Goal: Transaction & Acquisition: Purchase product/service

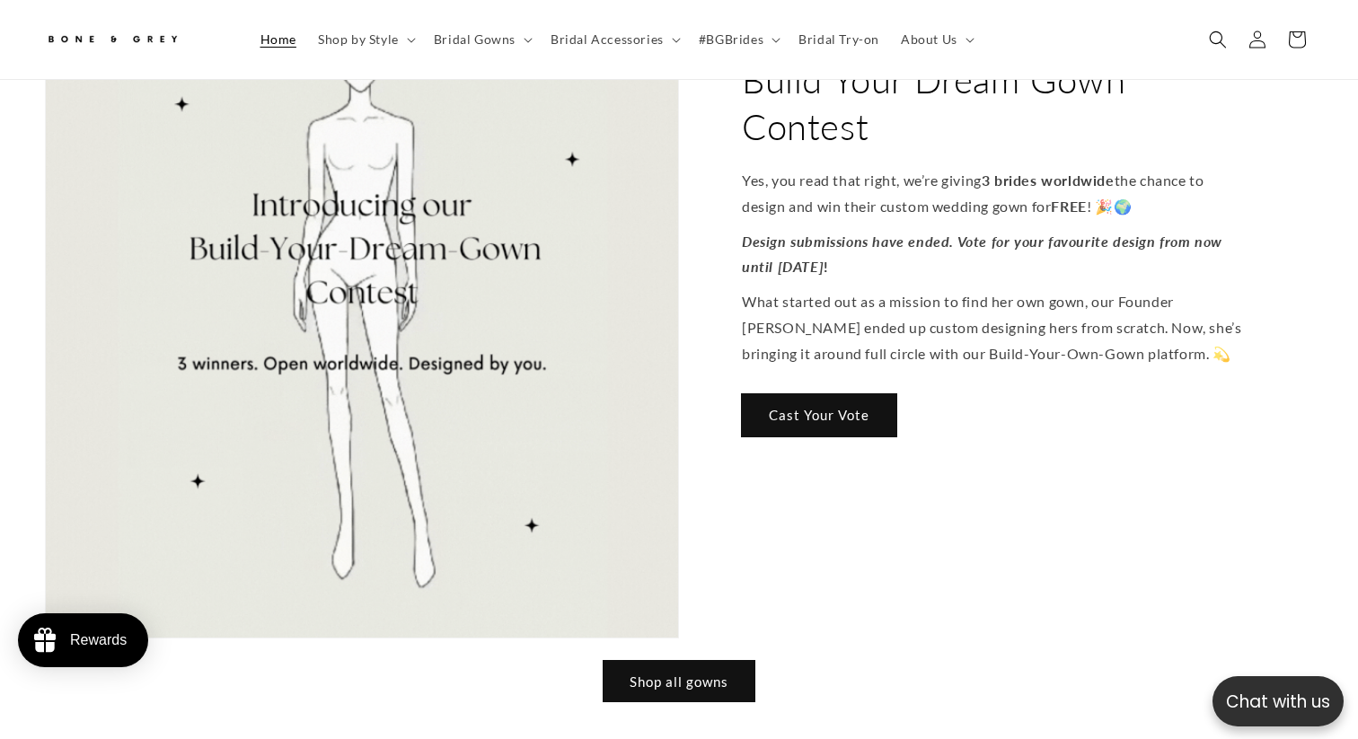
scroll to position [2167, 0]
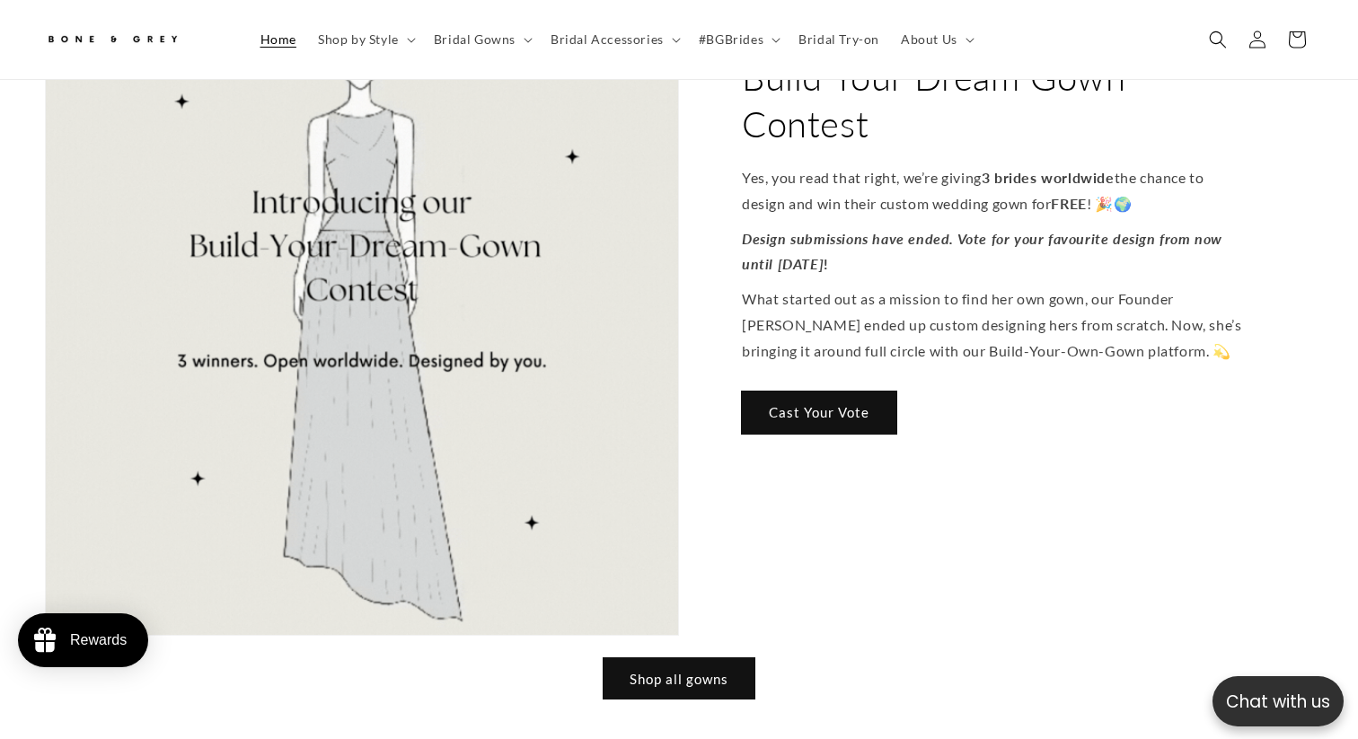
click at [789, 391] on link "Cast Your Vote" at bounding box center [819, 412] width 154 height 42
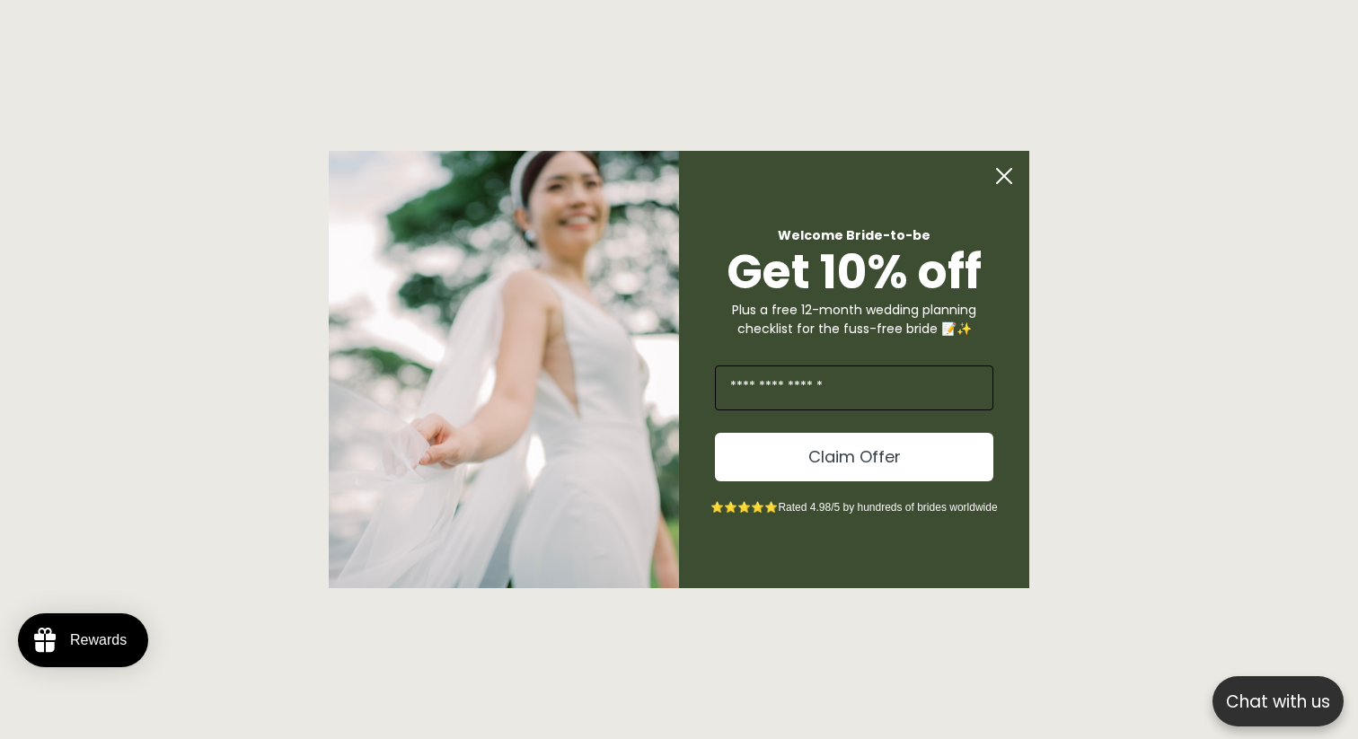
click at [787, 390] on input "Enter Your Email" at bounding box center [854, 387] width 278 height 45
type input "**********"
click at [839, 465] on button "Claim Offer" at bounding box center [854, 457] width 278 height 48
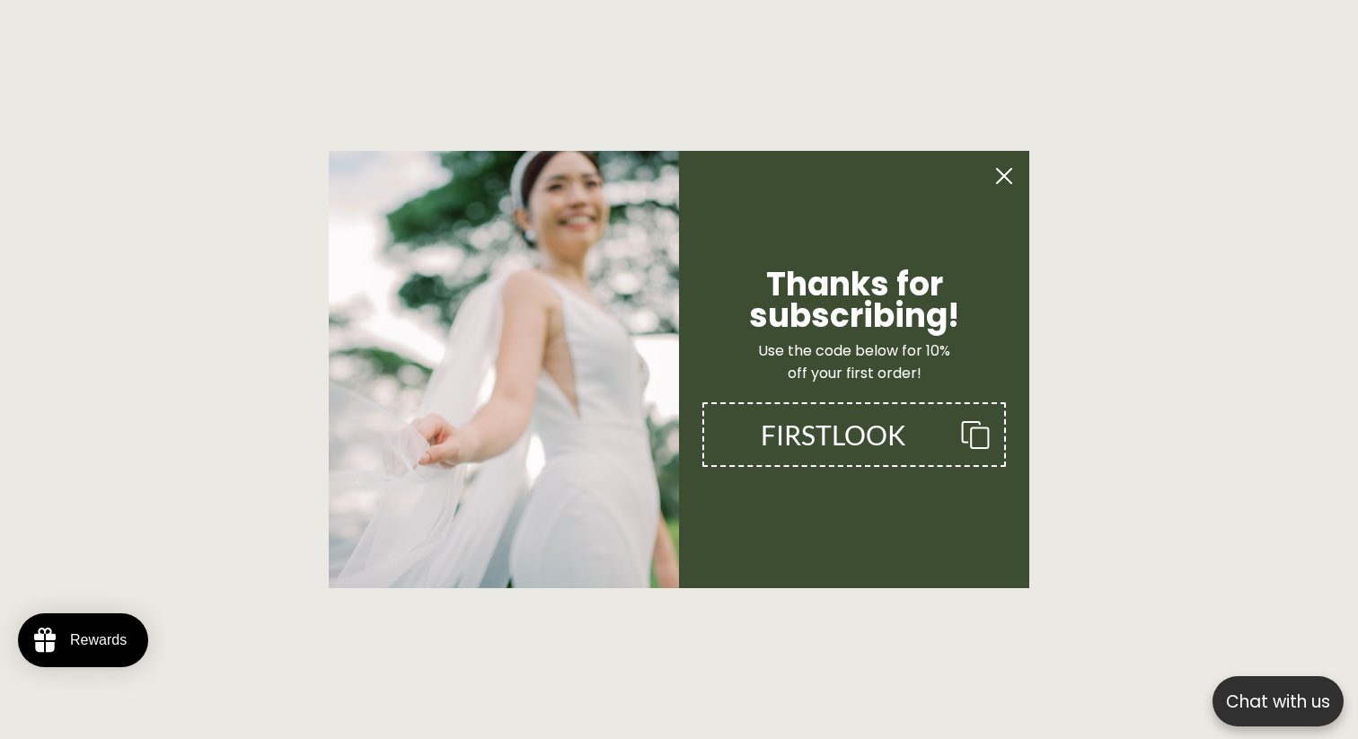
scroll to position [0, 924]
click at [980, 461] on button "FIRSTLOOK" at bounding box center [853, 434] width 303 height 65
click at [997, 178] on circle "Close dialog" at bounding box center [1004, 176] width 34 height 34
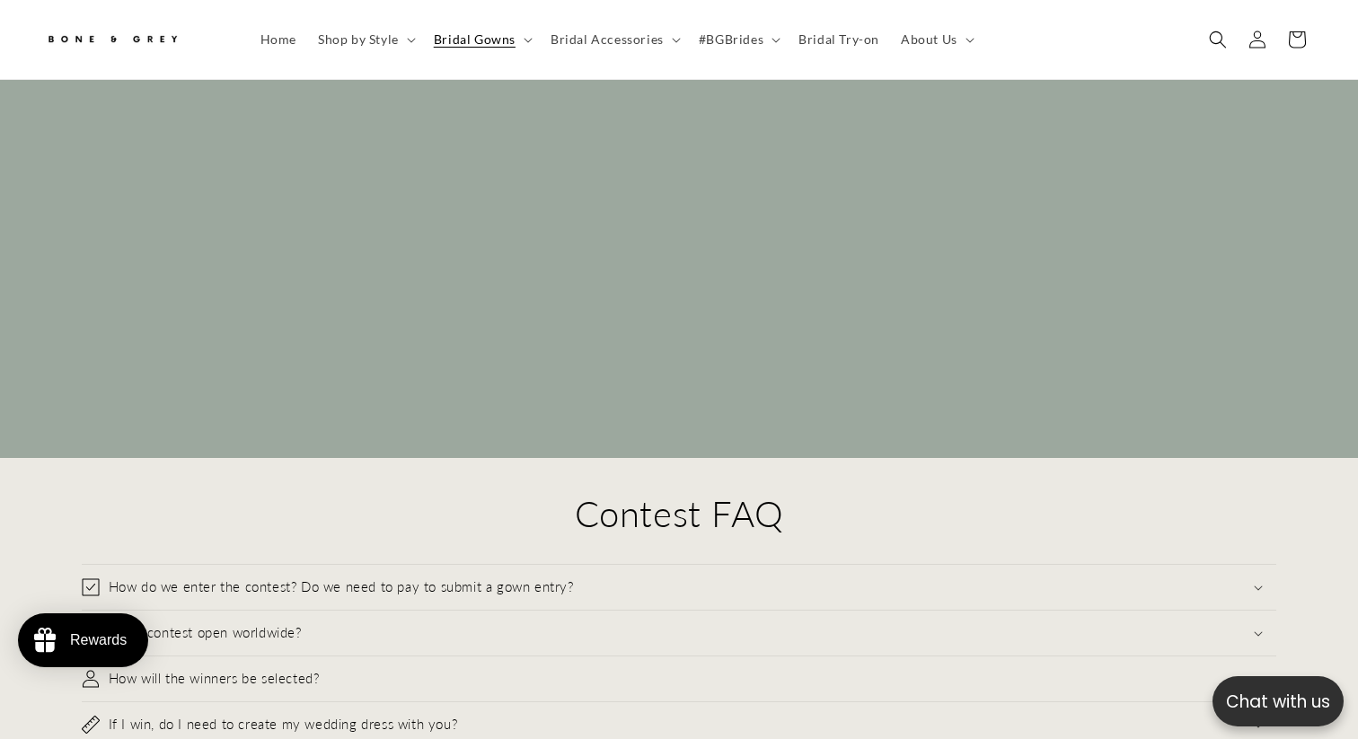
scroll to position [17995, 0]
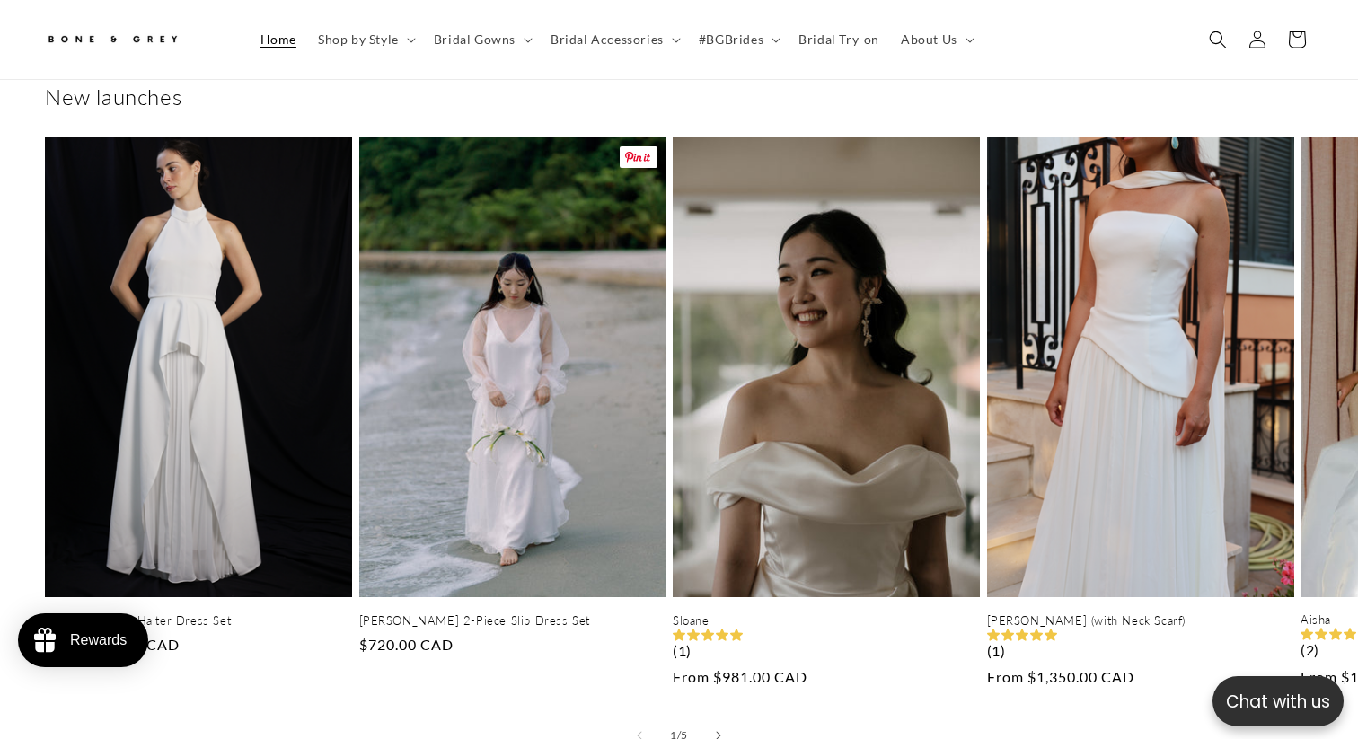
scroll to position [0, 462]
click at [479, 36] on span "Bridal Gowns" at bounding box center [475, 39] width 82 height 16
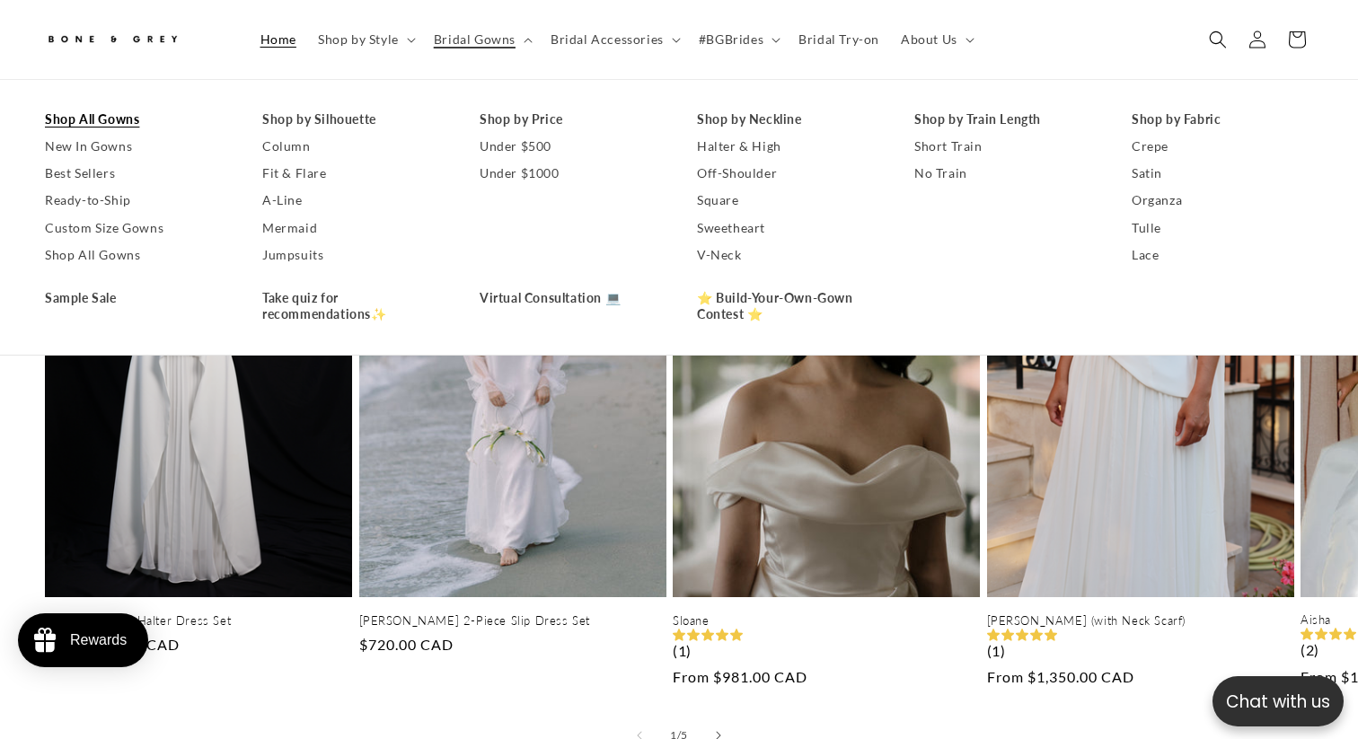
click at [103, 114] on link "Shop All Gowns" at bounding box center [135, 119] width 181 height 27
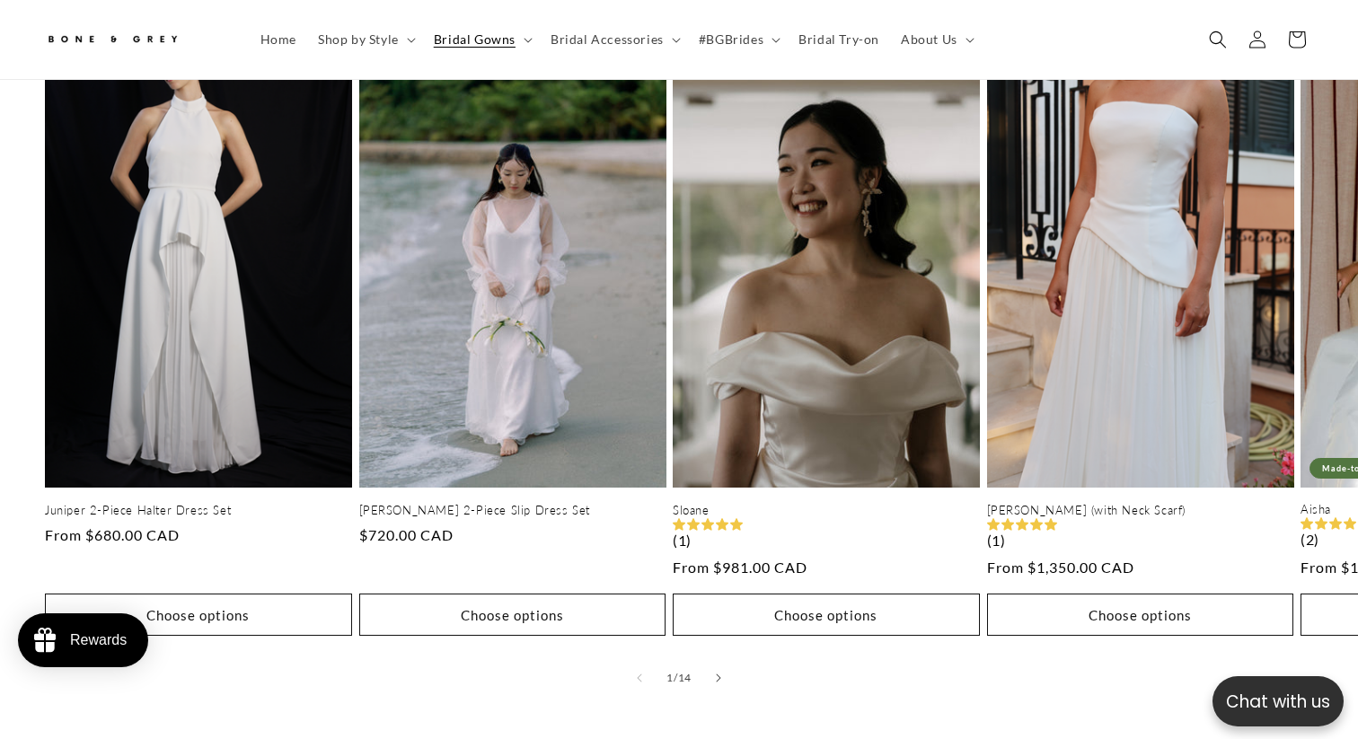
scroll to position [883, 0]
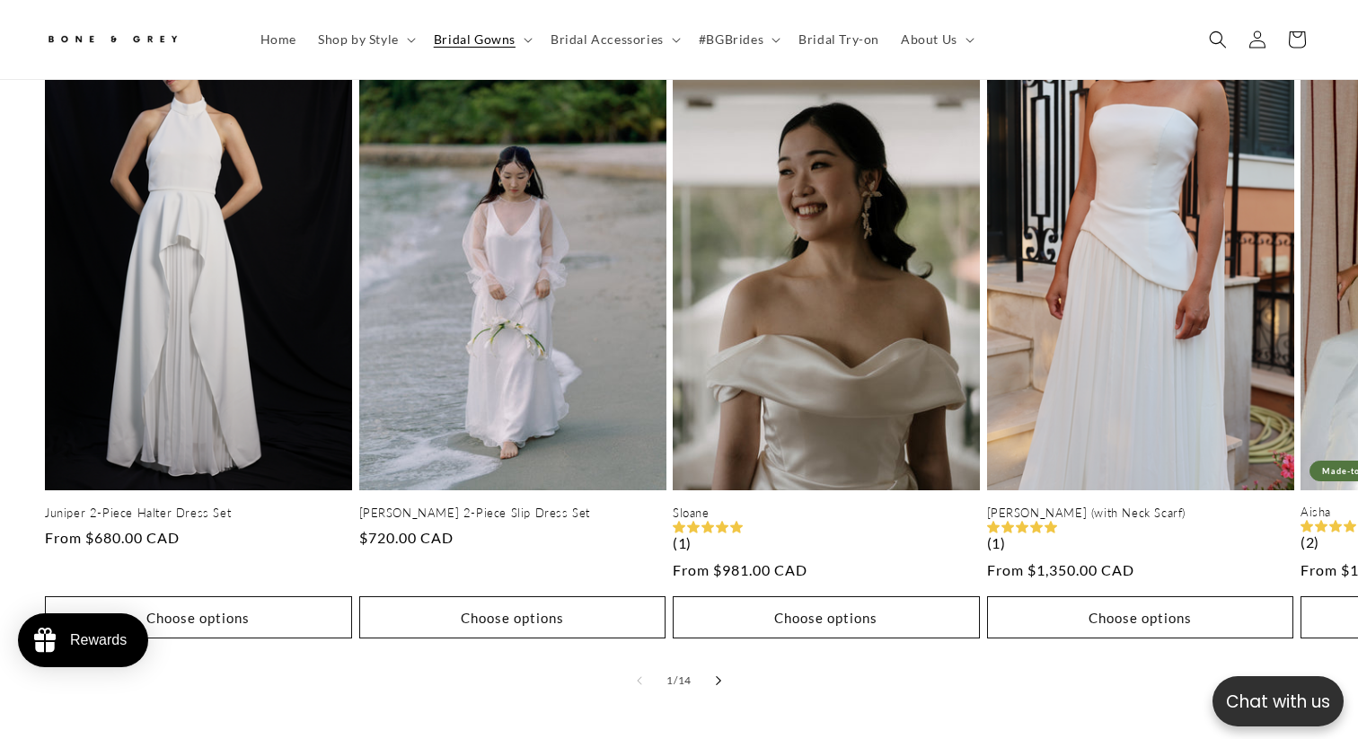
click at [718, 676] on icon "Slide right" at bounding box center [719, 681] width 6 height 10
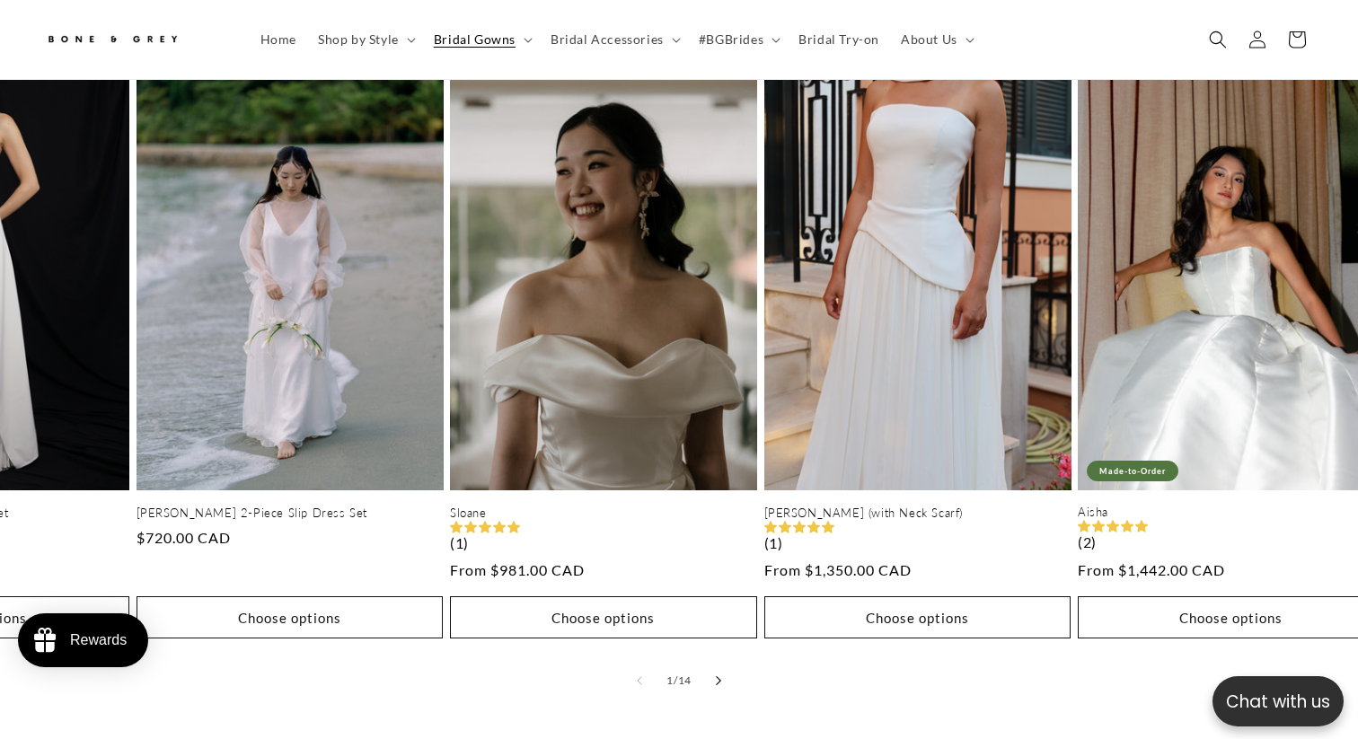
scroll to position [0, 924]
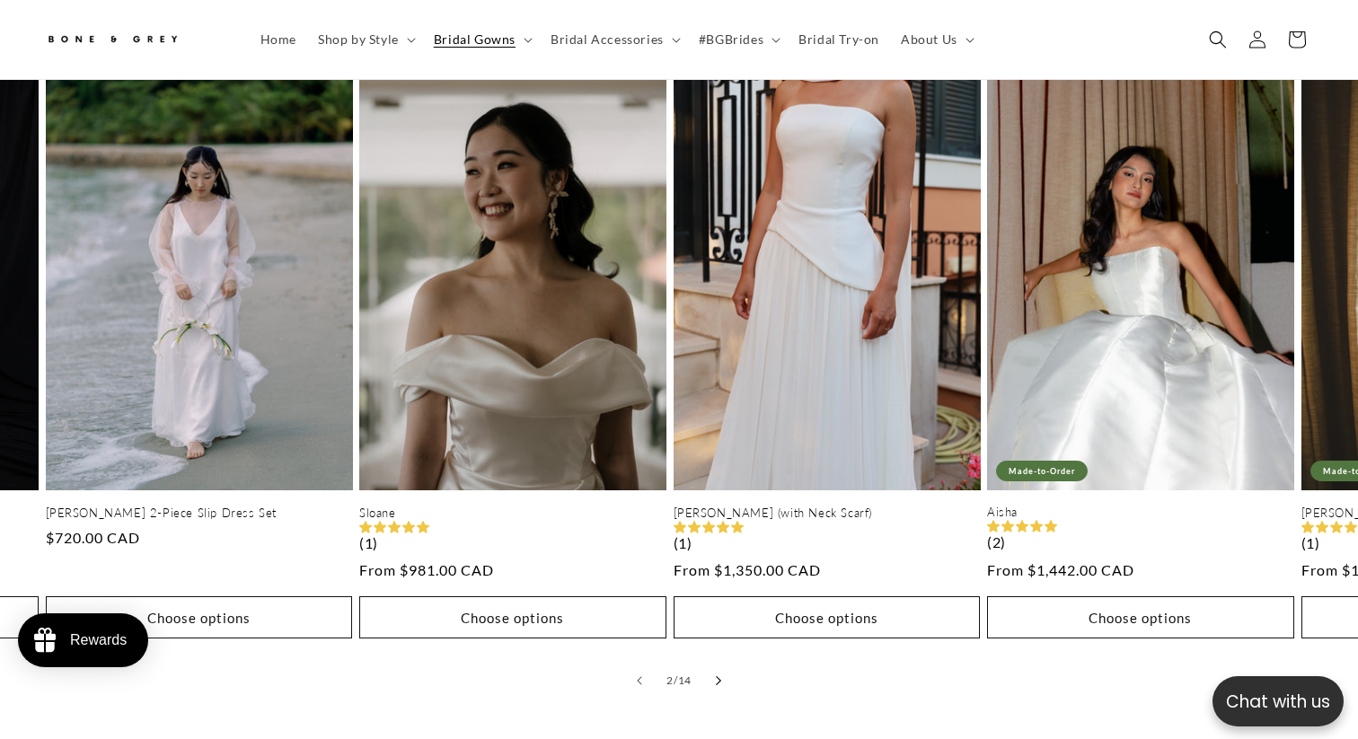
click at [718, 676] on icon "Slide right" at bounding box center [719, 681] width 6 height 10
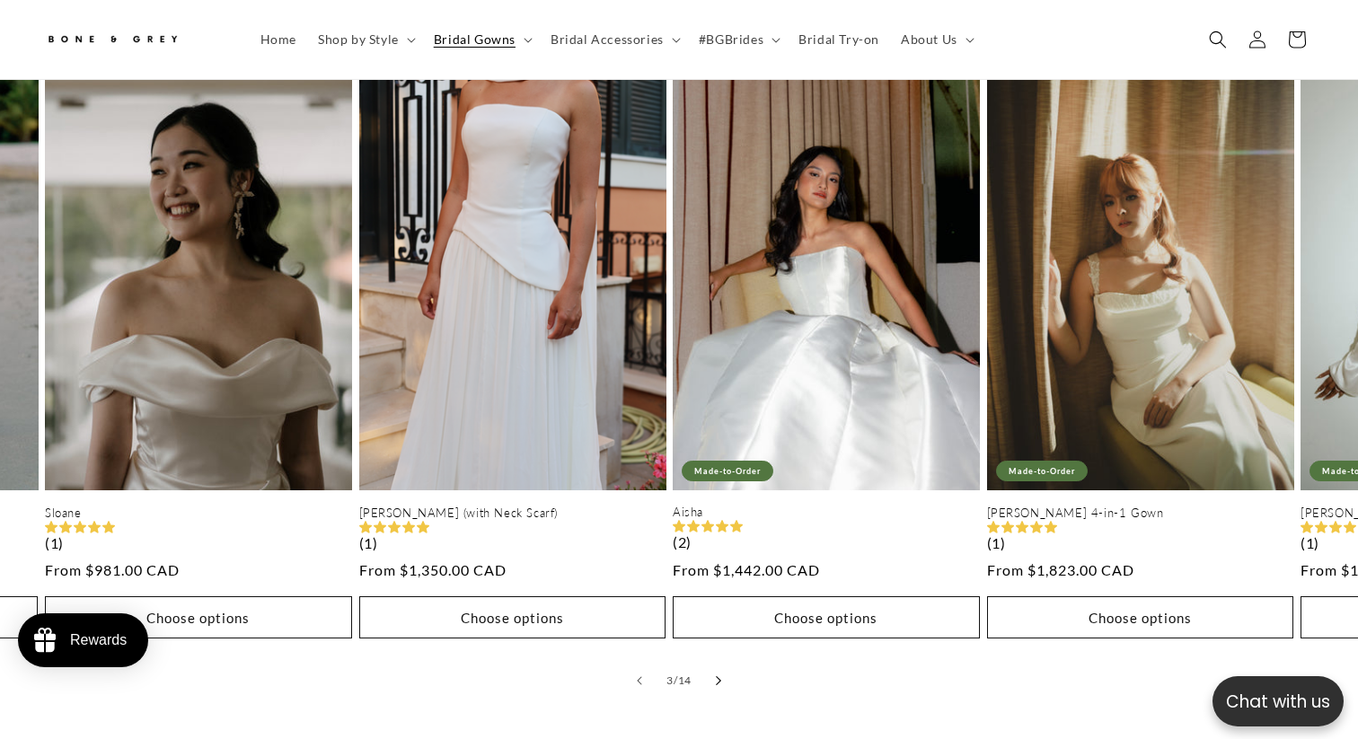
click at [718, 676] on icon "Slide right" at bounding box center [719, 681] width 6 height 10
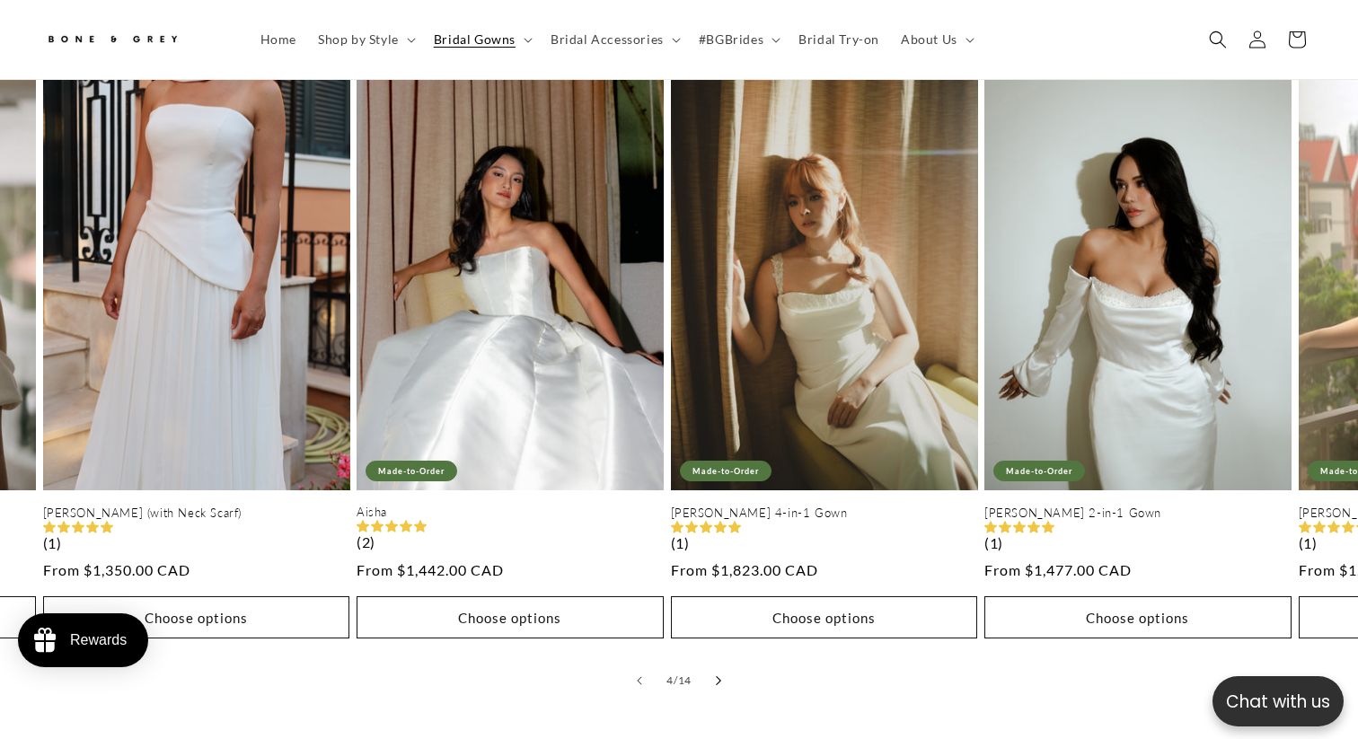
click at [718, 676] on icon "Slide right" at bounding box center [719, 681] width 6 height 10
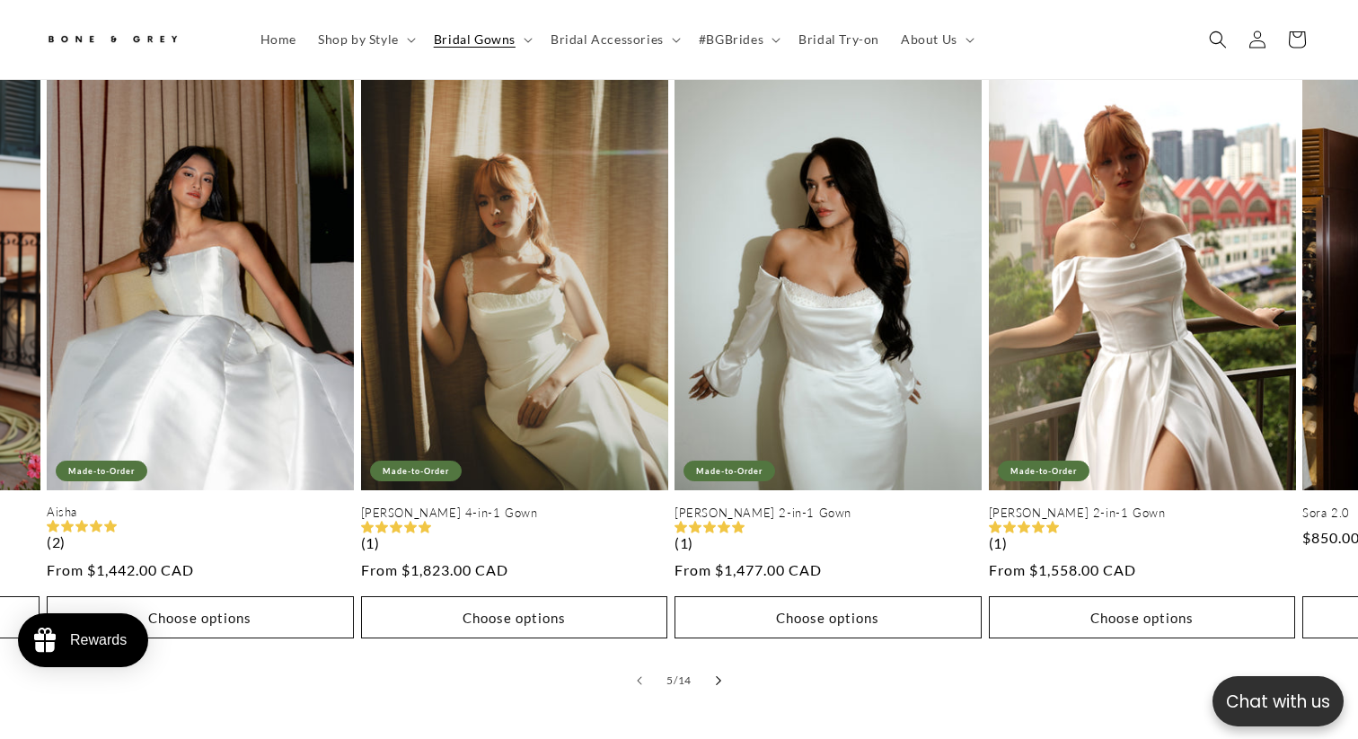
scroll to position [0, 1255]
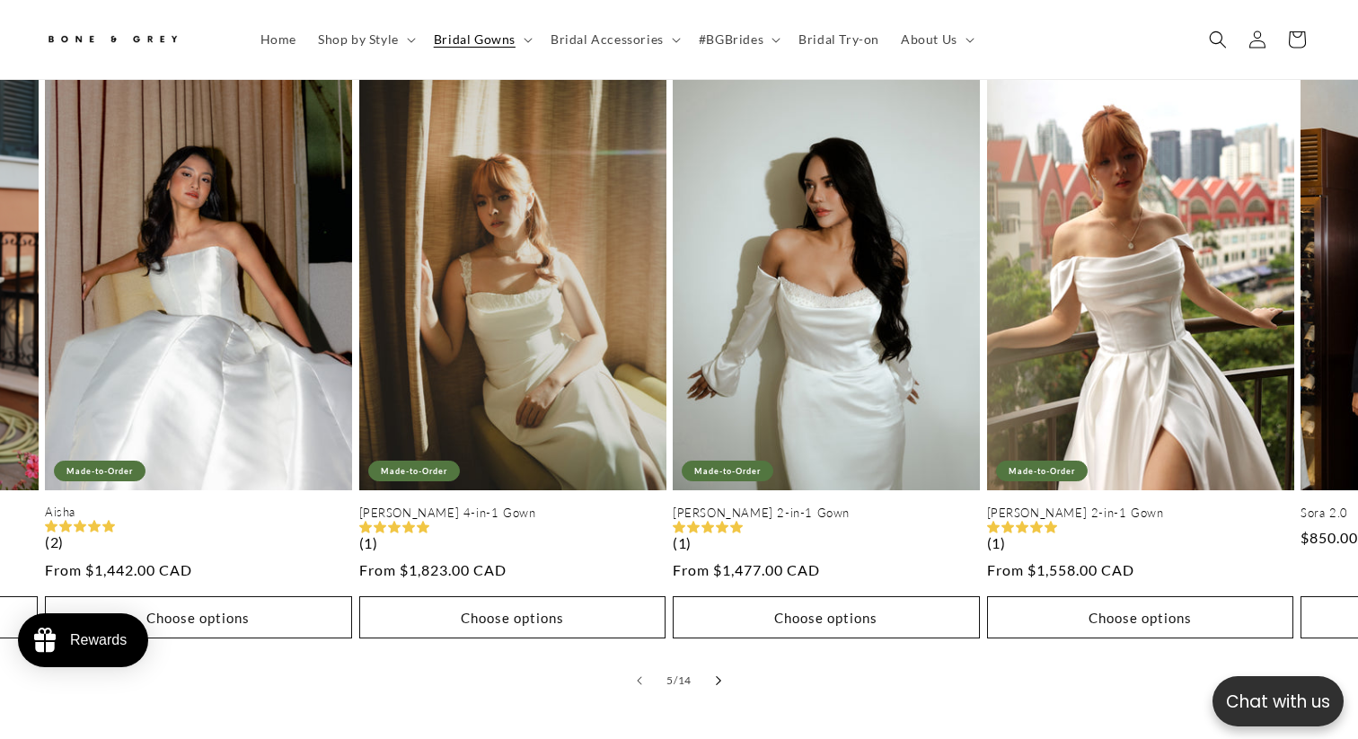
click at [718, 676] on icon "Slide right" at bounding box center [719, 681] width 6 height 10
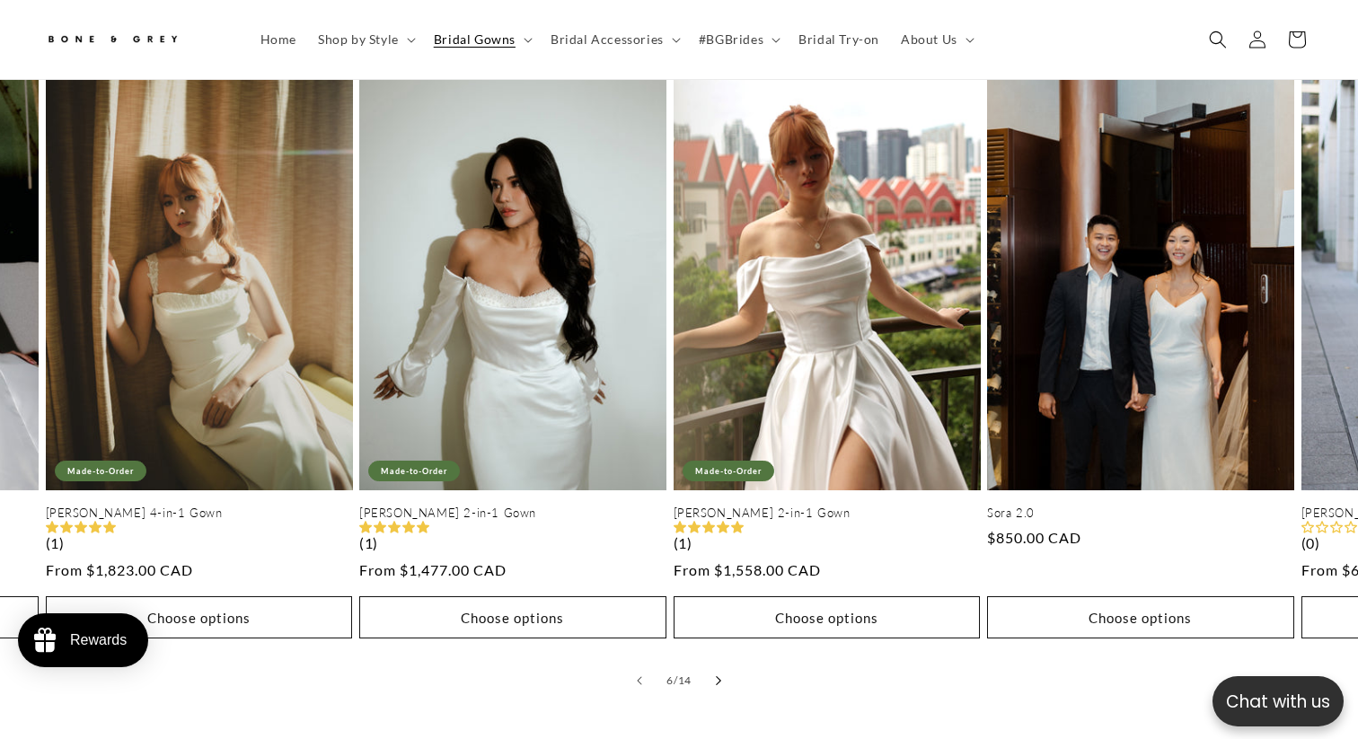
click at [718, 676] on icon "Slide right" at bounding box center [719, 681] width 6 height 10
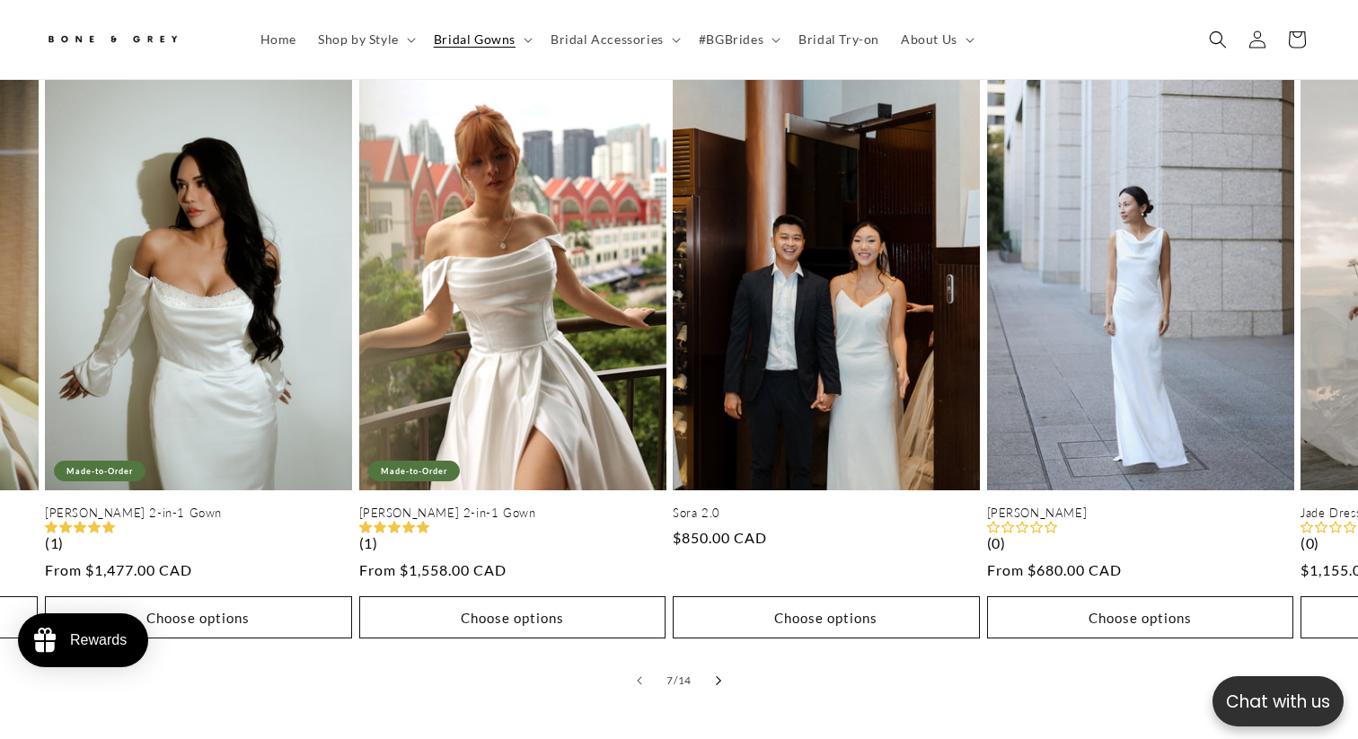
click at [718, 676] on icon "Slide right" at bounding box center [719, 681] width 6 height 10
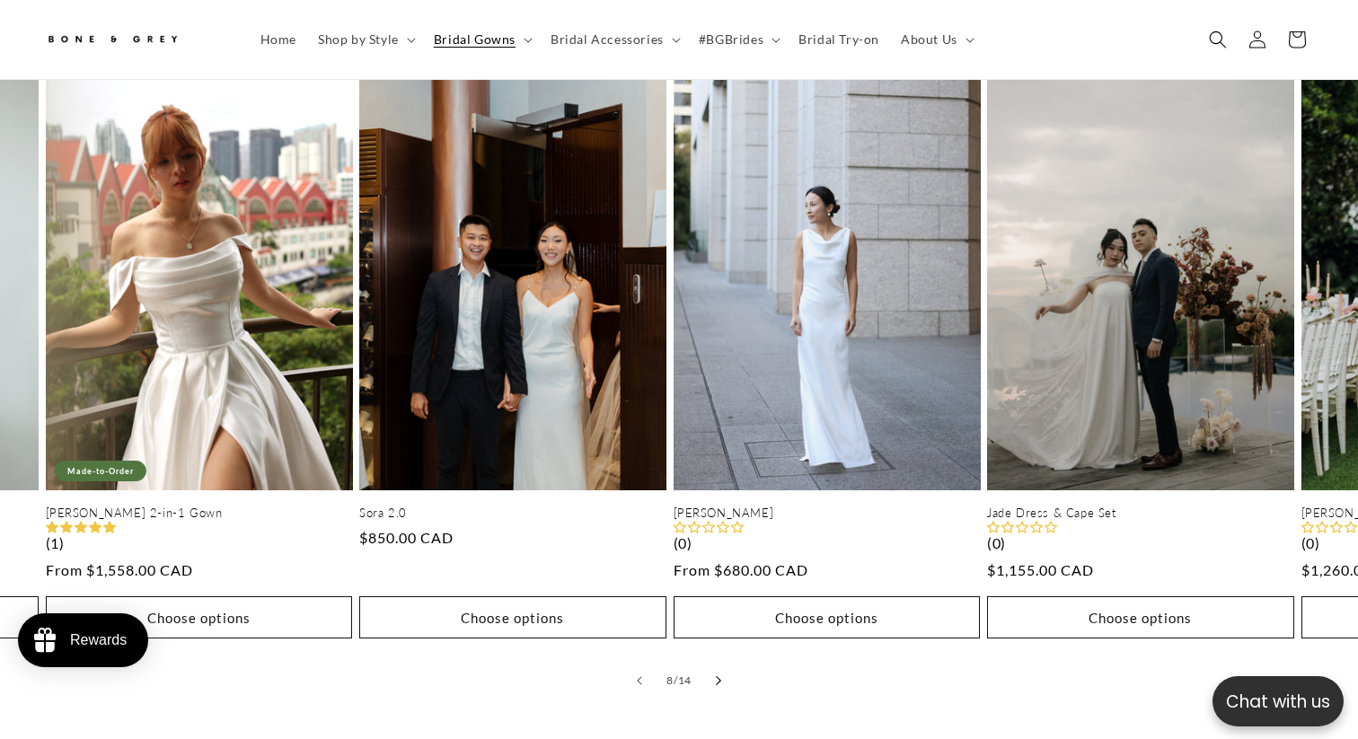
click at [718, 676] on icon "Slide right" at bounding box center [719, 681] width 6 height 10
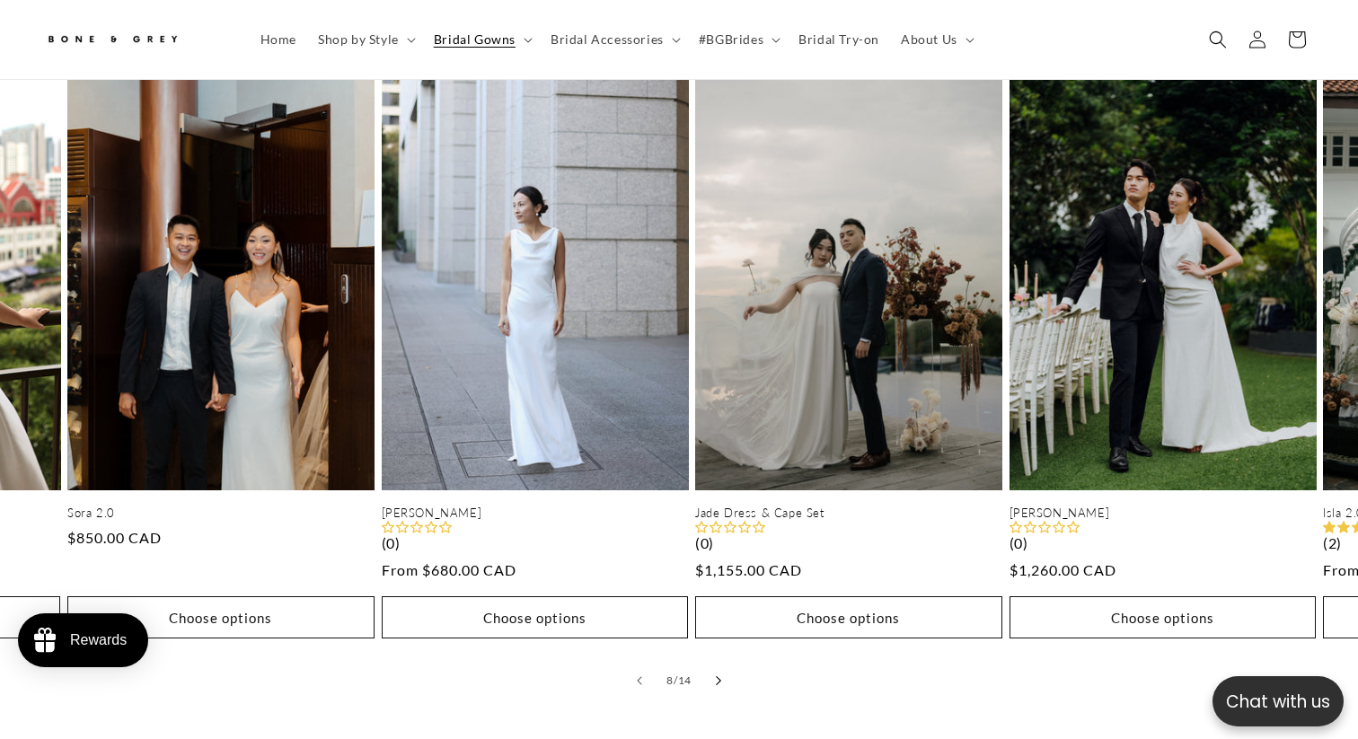
scroll to position [0, 0]
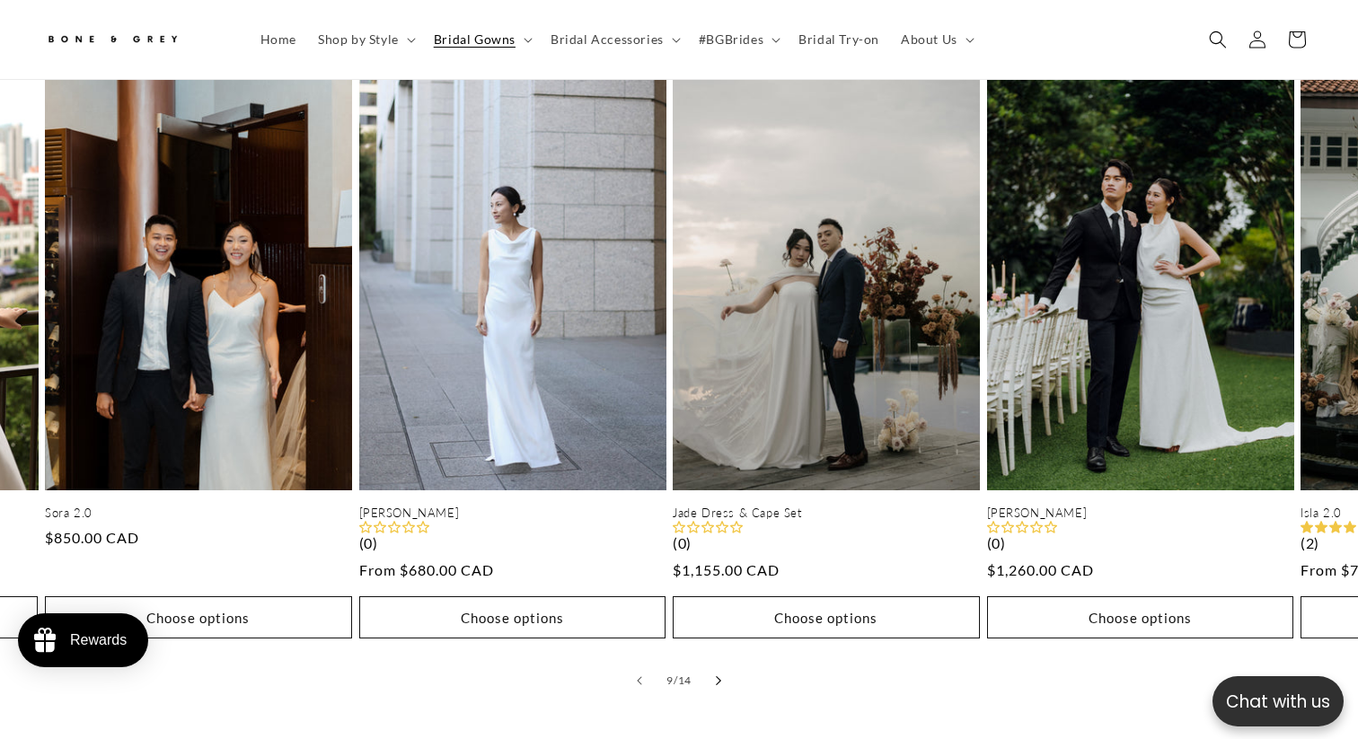
click at [718, 676] on icon "Slide right" at bounding box center [719, 681] width 6 height 10
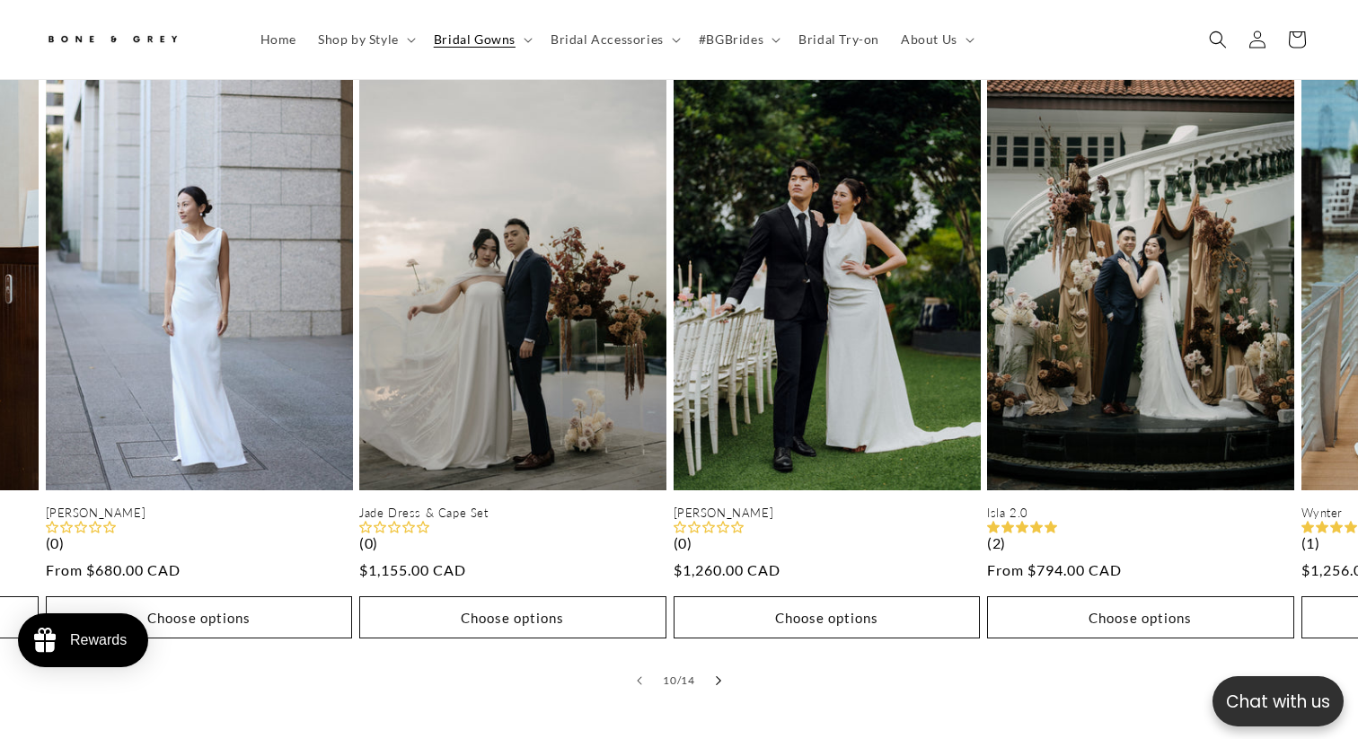
click at [718, 676] on icon "Slide right" at bounding box center [719, 681] width 6 height 10
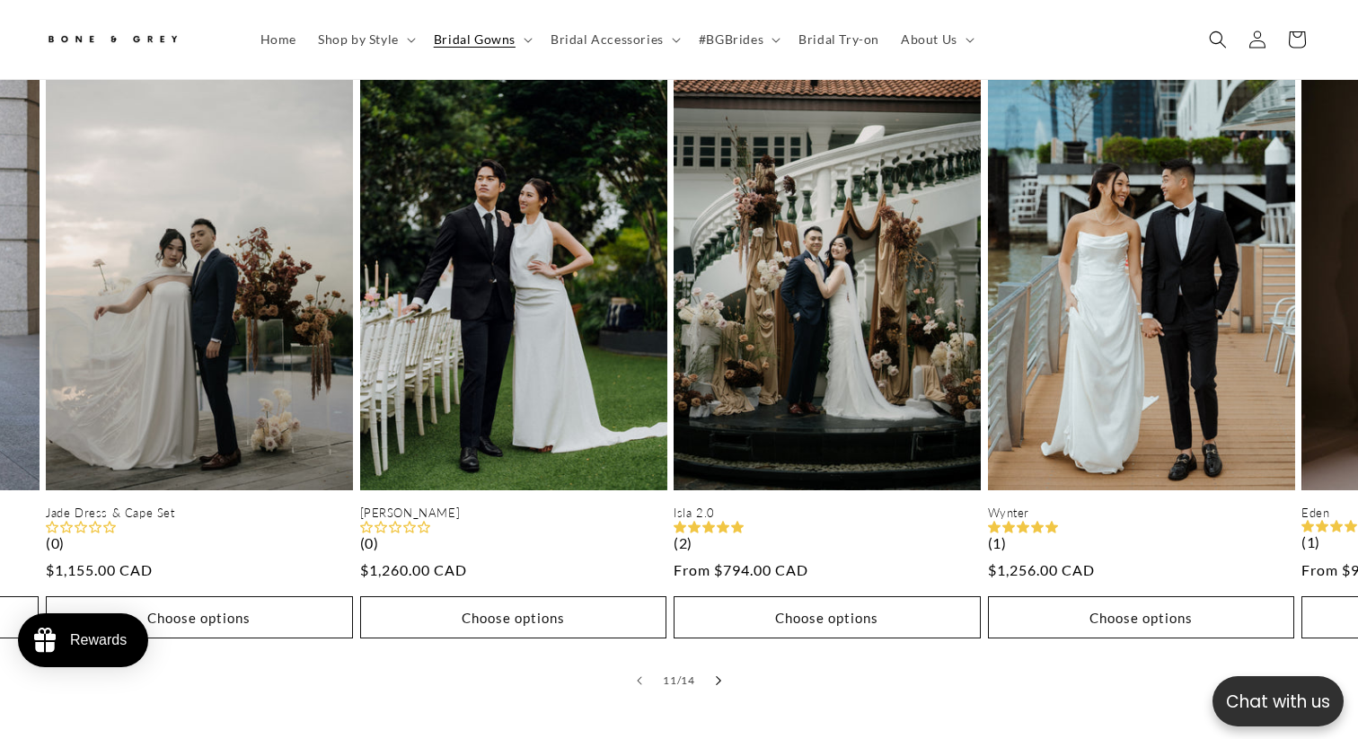
click at [718, 676] on icon "Slide right" at bounding box center [719, 681] width 6 height 10
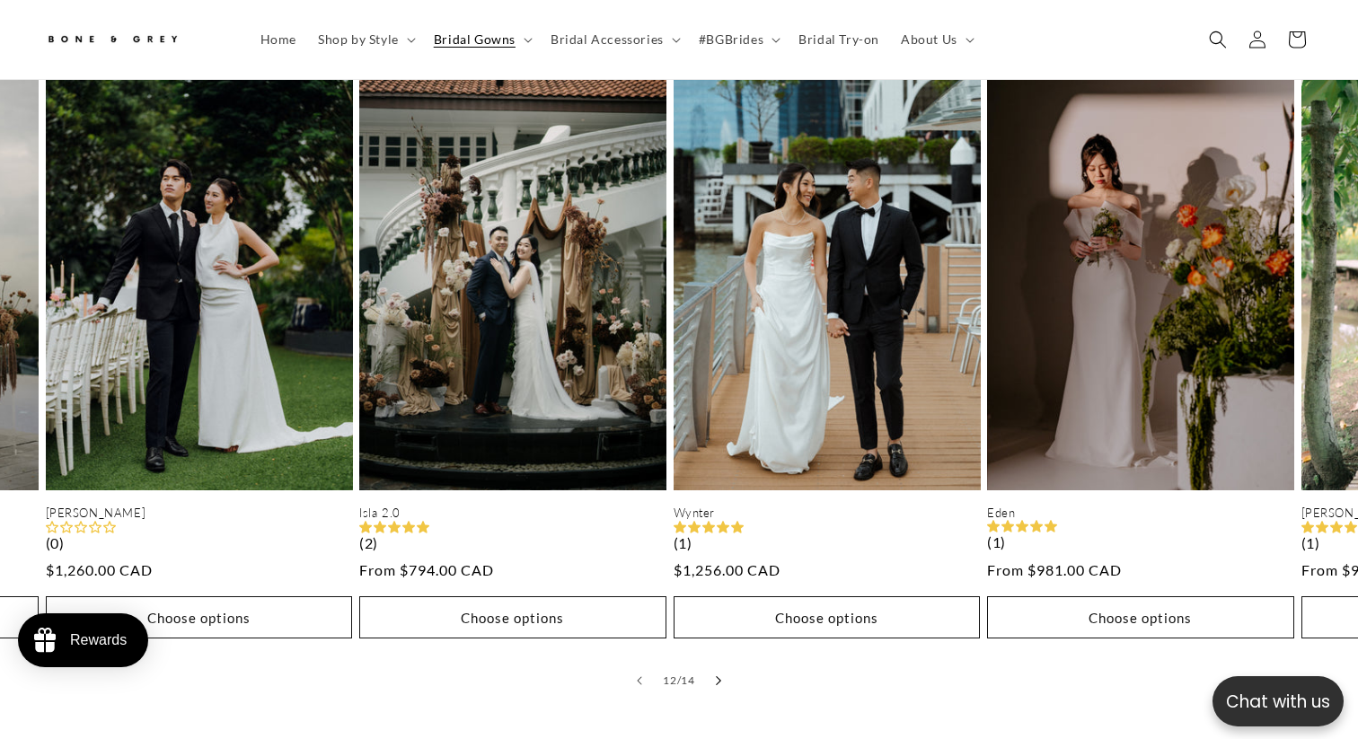
click at [719, 676] on icon "Slide right" at bounding box center [719, 681] width 6 height 10
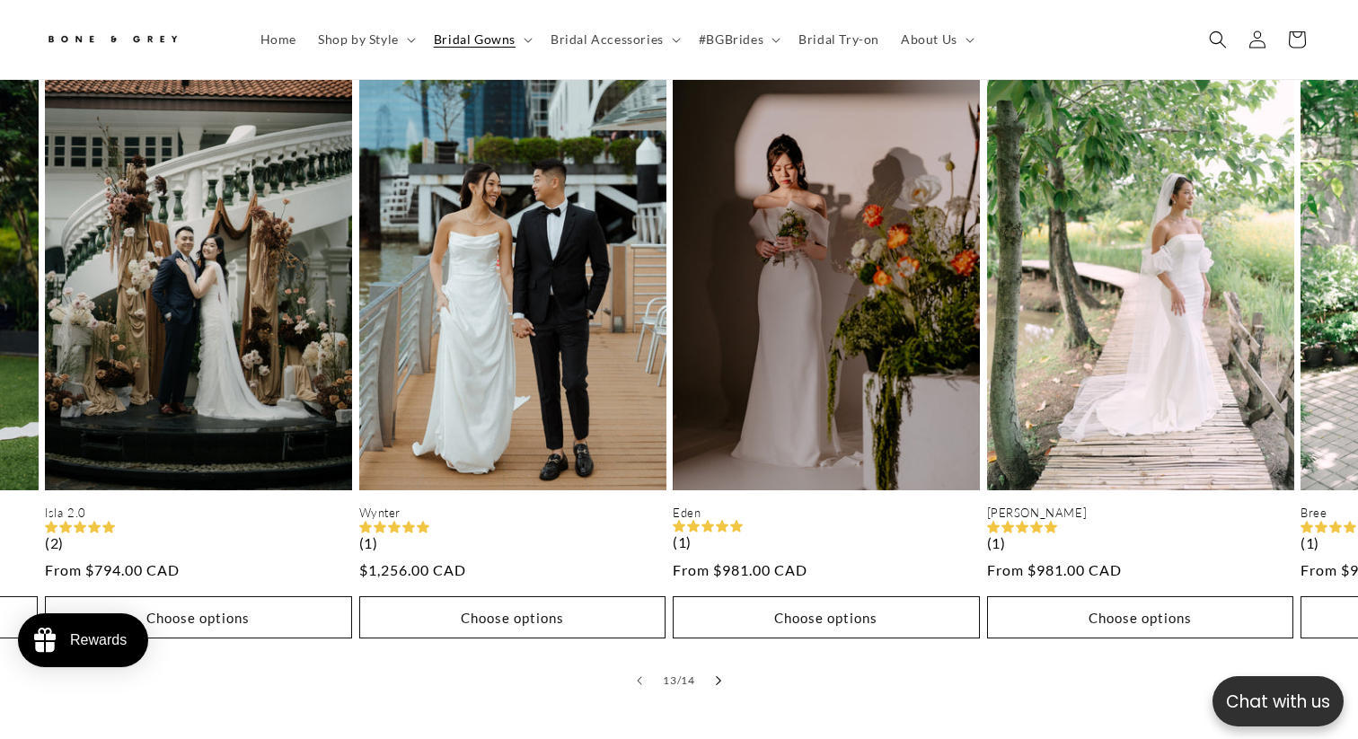
click at [719, 676] on icon "Slide right" at bounding box center [719, 681] width 6 height 10
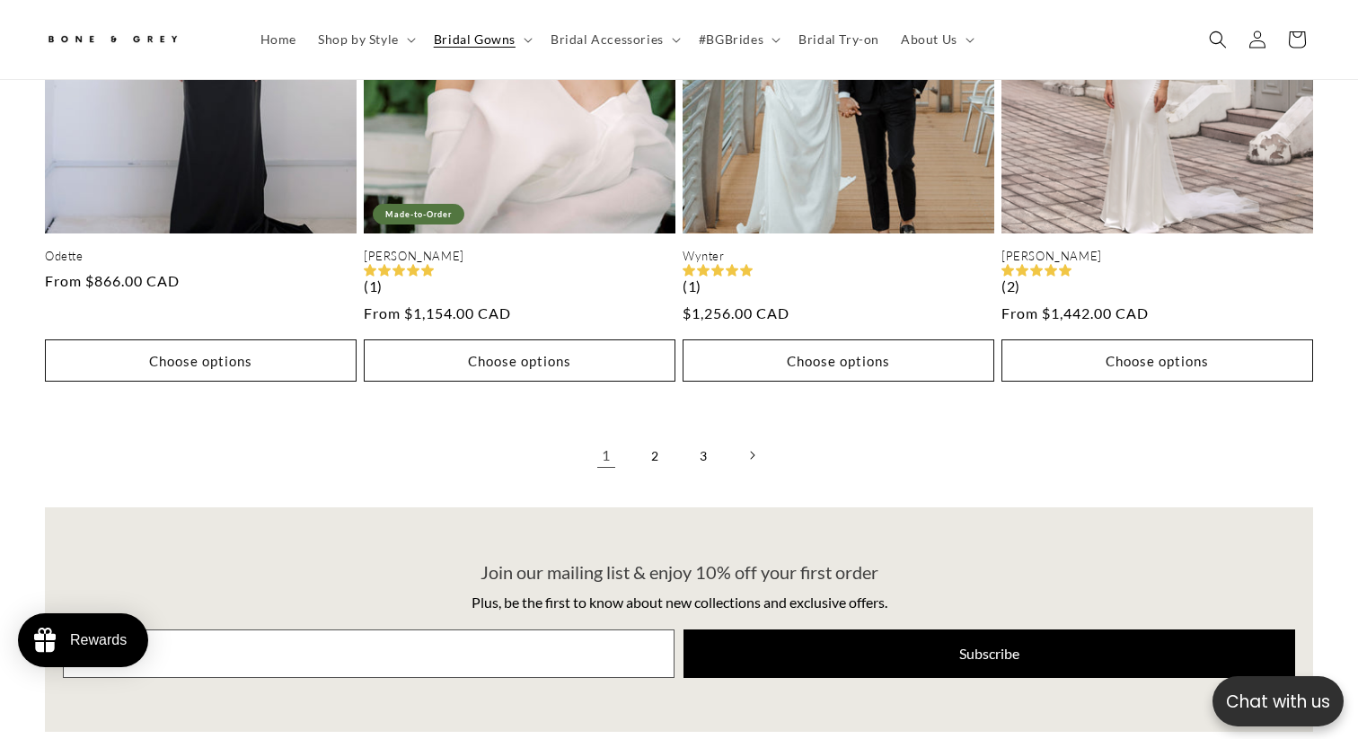
scroll to position [4622, 0]
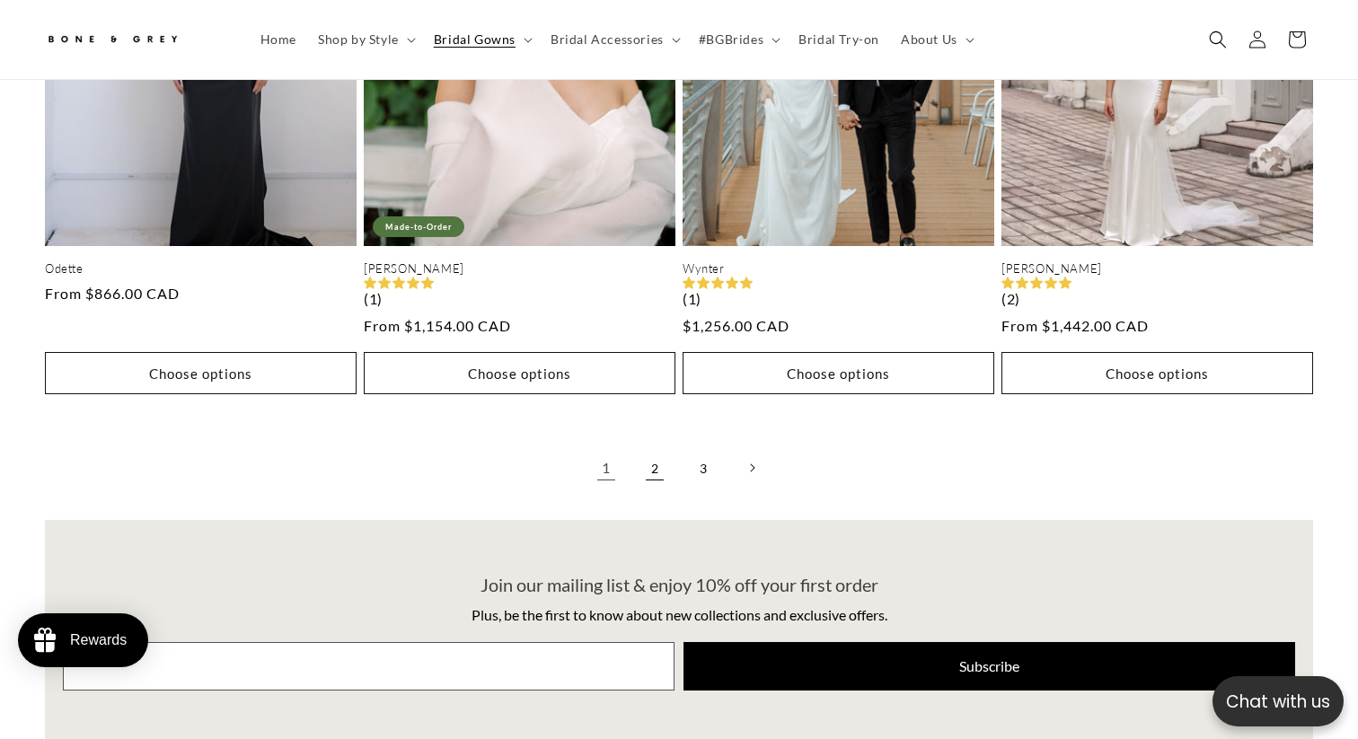
click at [648, 455] on link "2" at bounding box center [655, 468] width 40 height 40
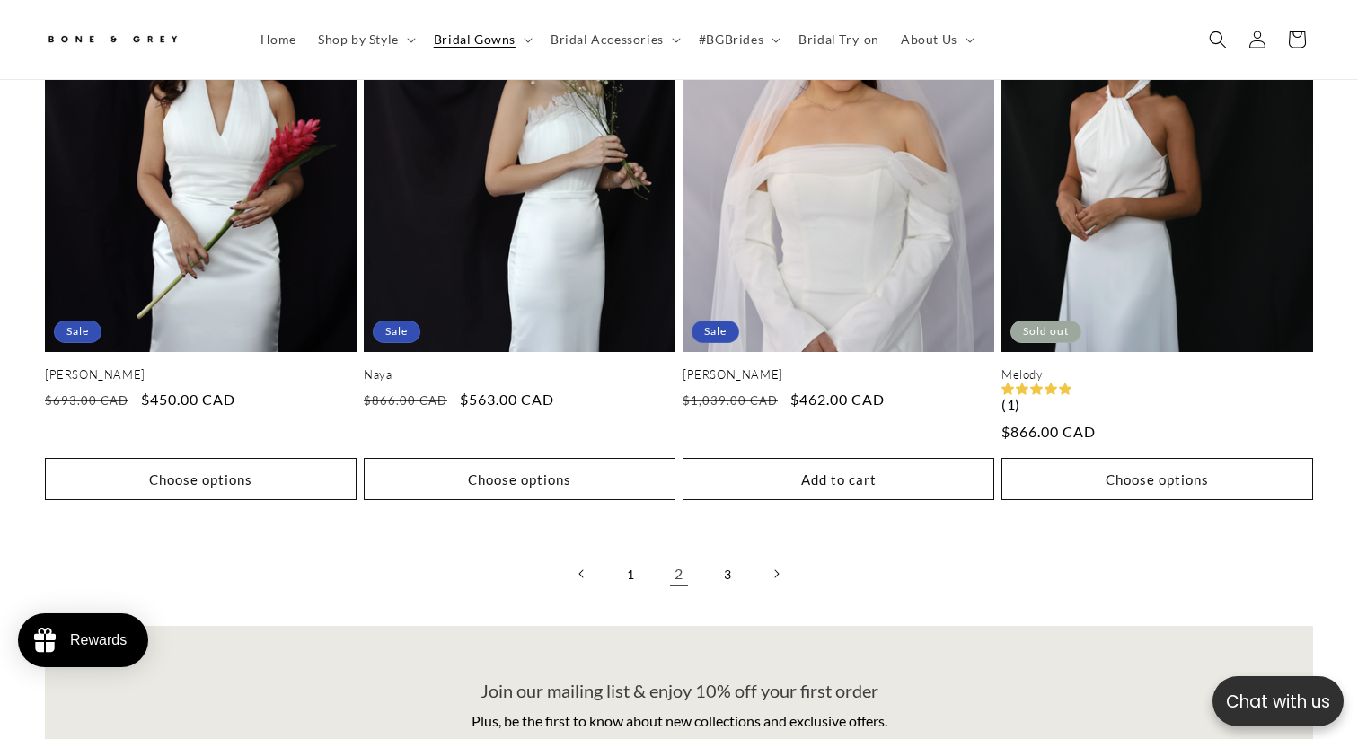
scroll to position [4526, 0]
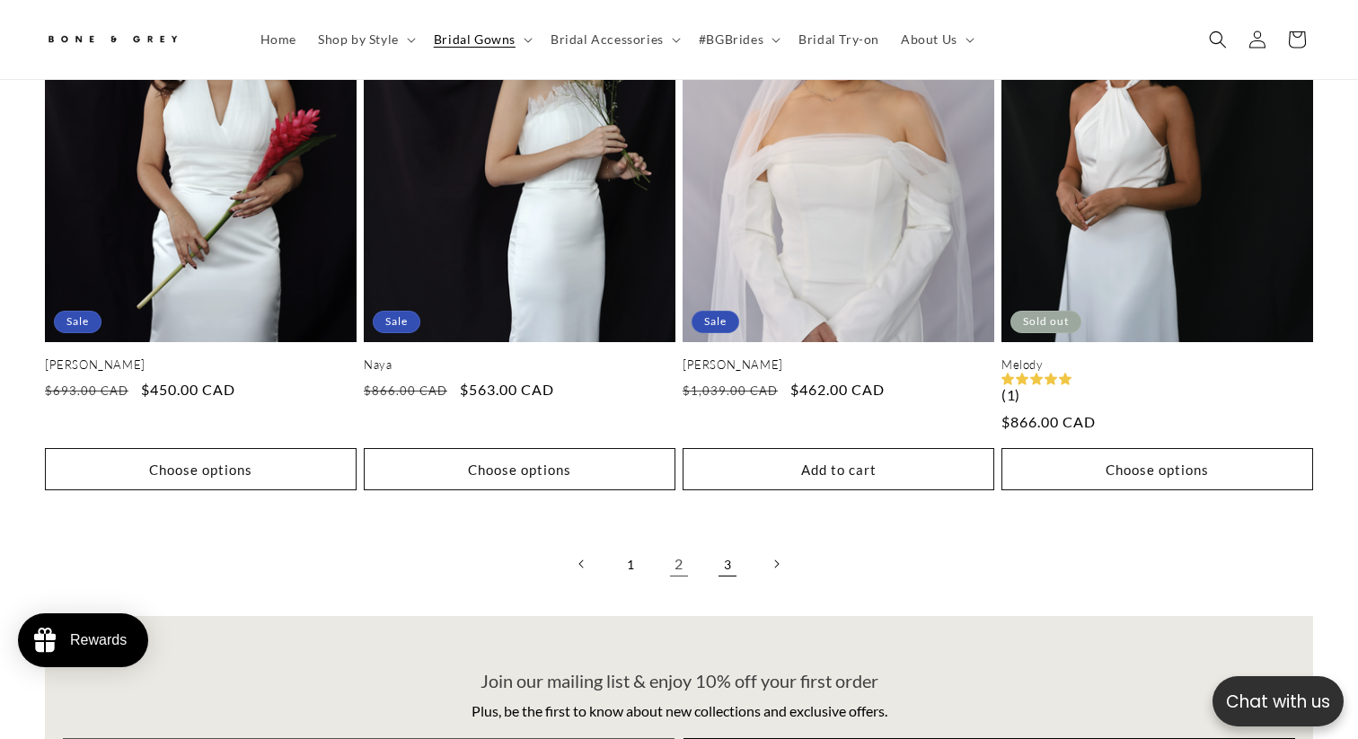
click at [717, 556] on link "3" at bounding box center [728, 564] width 40 height 40
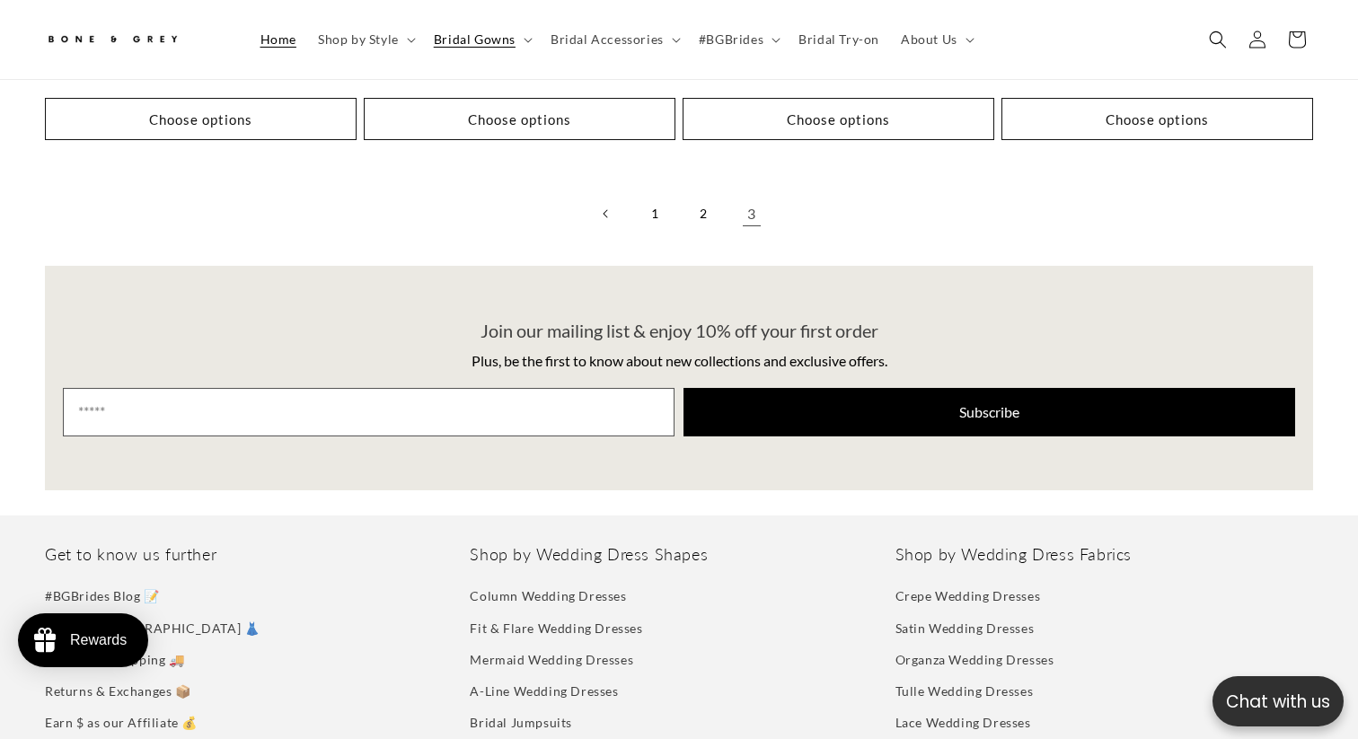
scroll to position [0, 924]
click at [633, 48] on summary "Bridal Accessories" at bounding box center [614, 40] width 148 height 38
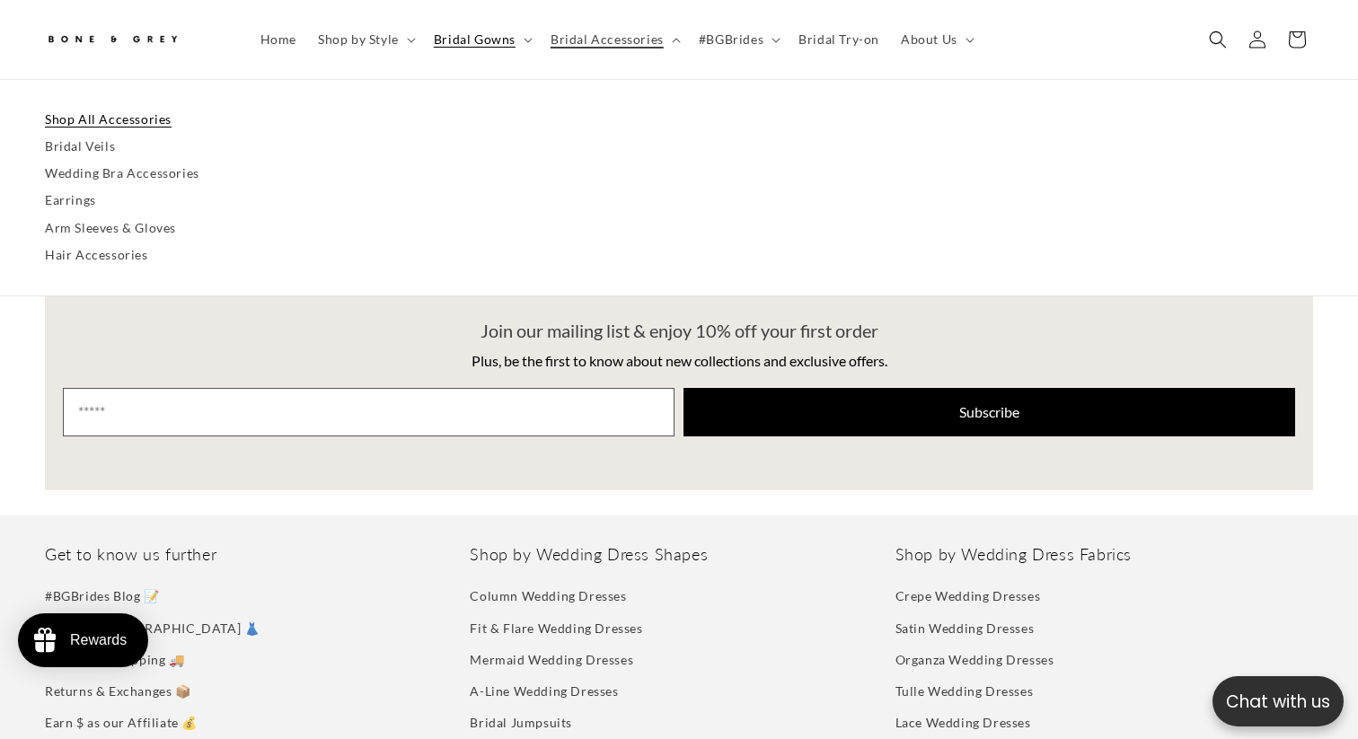
click at [119, 124] on link "Shop All Accessories" at bounding box center [679, 119] width 1268 height 27
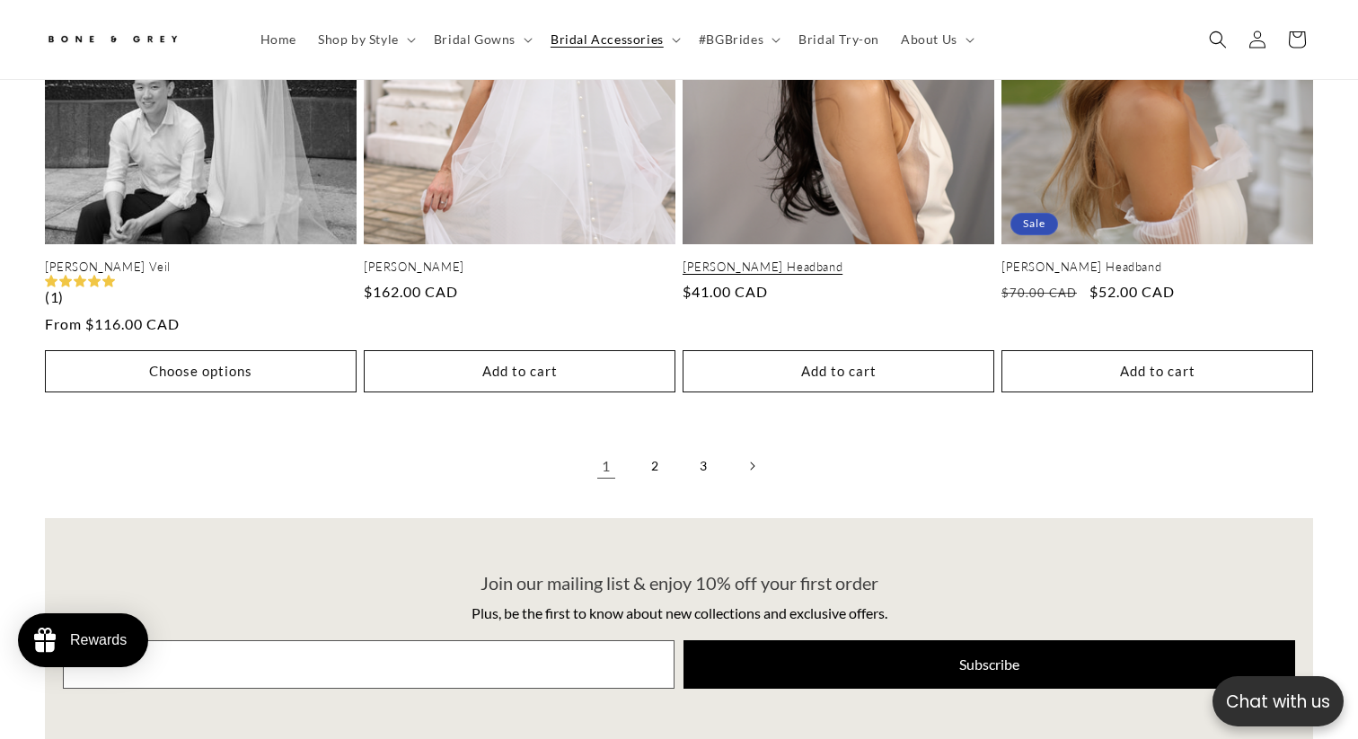
scroll to position [3705, 0]
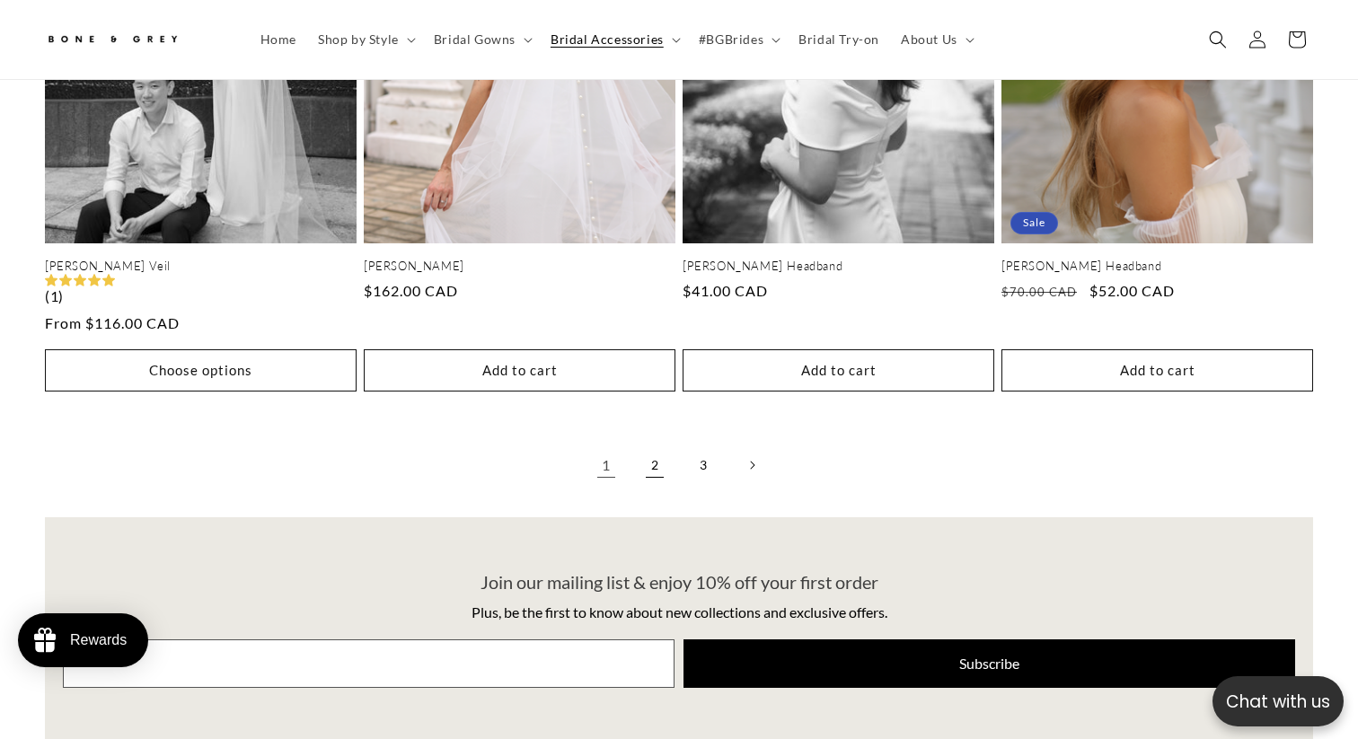
click at [664, 445] on link "2" at bounding box center [655, 465] width 40 height 40
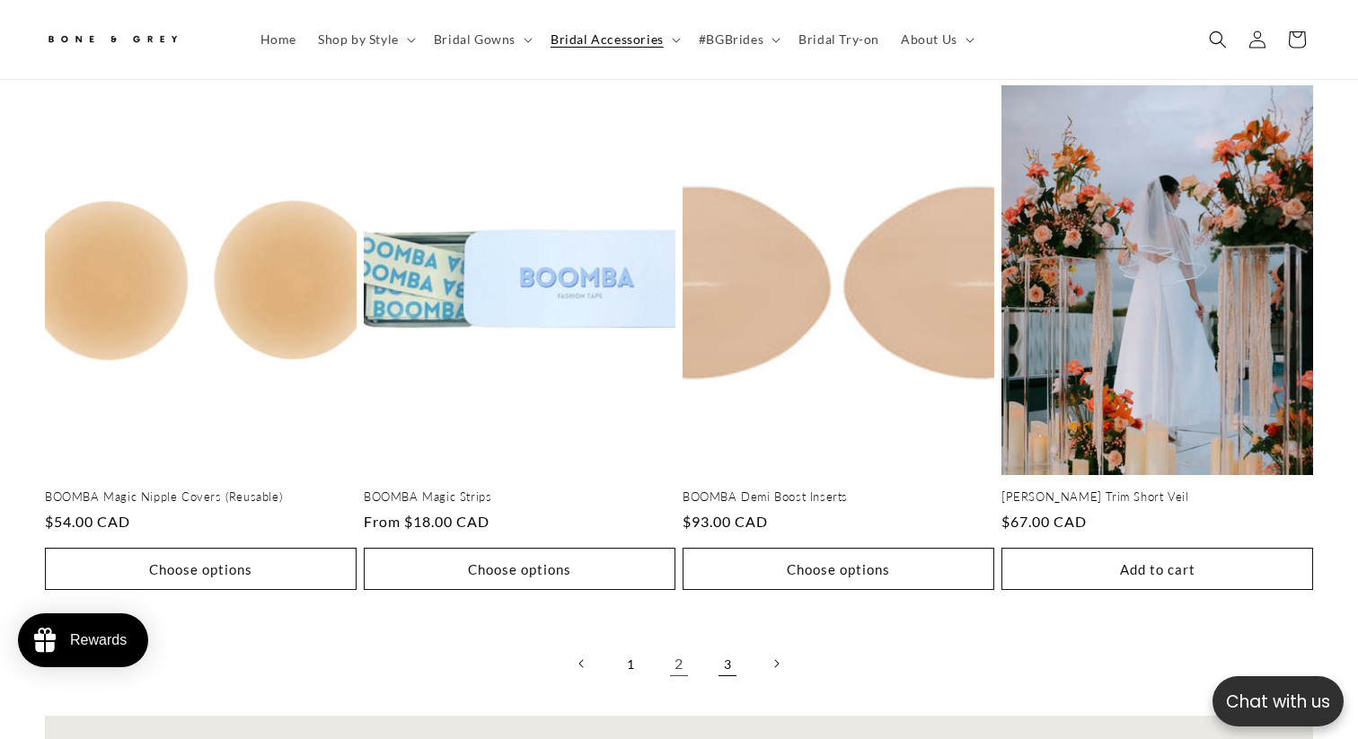
click at [719, 644] on link "3" at bounding box center [728, 664] width 40 height 40
